Goal: Task Accomplishment & Management: Use online tool/utility

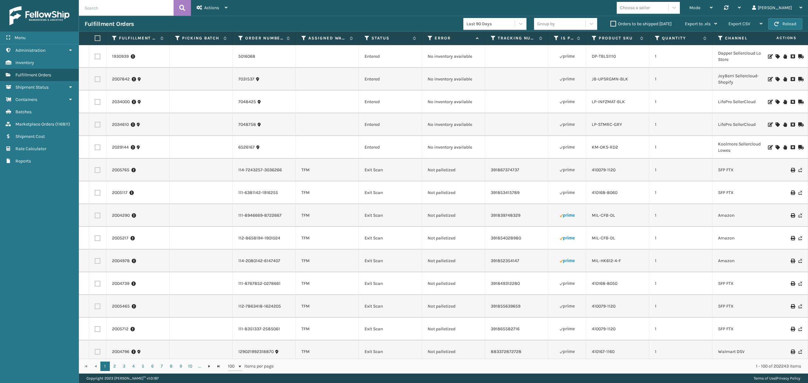
click at [650, 8] on div "Choose a seller" at bounding box center [635, 7] width 30 height 7
click at [657, 96] on div "LifeStyle" at bounding box center [648, 101] width 63 height 12
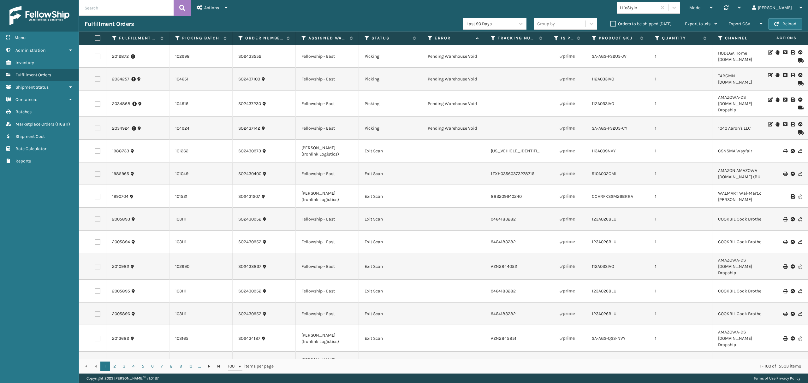
click at [90, 9] on input "text" at bounding box center [126, 8] width 95 height 16
paste input "2008358, 2008453, 2008474, 2017873, 2019212, 2021540, 2021541, 2021725, 2021907…"
type input "2008358, 2008453, 2008474, 2017873, 2019212, 2021540, 2021541, 2021725, 2021907…"
click at [181, 8] on icon at bounding box center [182, 7] width 6 height 9
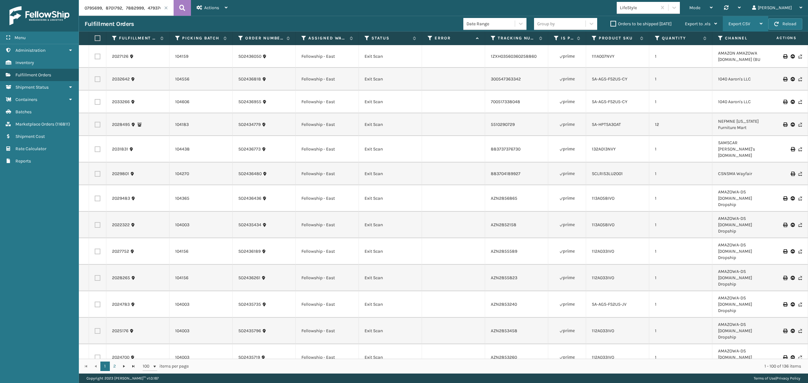
click at [732, 23] on span "Export CSV" at bounding box center [740, 23] width 22 height 5
click at [710, 60] on li "Export All Pages" at bounding box center [726, 57] width 85 height 17
